Goal: Obtain resource: Obtain resource

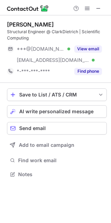
scroll to position [169, 111]
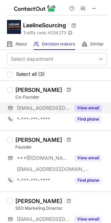
click at [82, 106] on button "View email" at bounding box center [88, 107] width 28 height 7
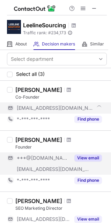
click at [95, 157] on button "View email" at bounding box center [88, 157] width 28 height 7
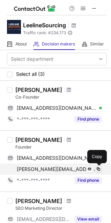
click at [99, 170] on span at bounding box center [99, 169] width 6 height 6
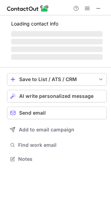
scroll to position [163, 111]
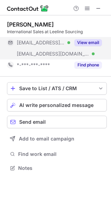
click at [87, 44] on button "View email" at bounding box center [88, 42] width 28 height 7
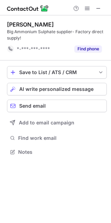
scroll to position [147, 111]
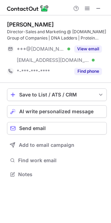
scroll to position [169, 111]
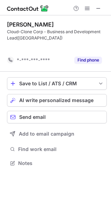
scroll to position [147, 111]
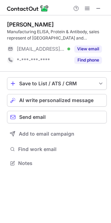
scroll to position [158, 111]
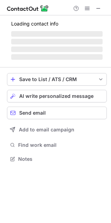
scroll to position [152, 111]
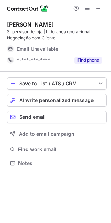
scroll to position [158, 111]
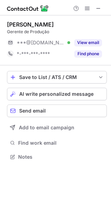
scroll to position [3, 3]
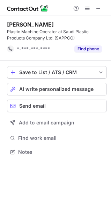
scroll to position [147, 111]
